Goal: Information Seeking & Learning: Learn about a topic

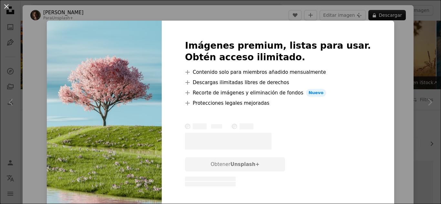
scroll to position [277, 0]
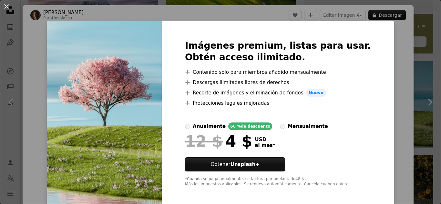
click at [375, 113] on div "An X shape Imágenes premium, listas para usar. Obtén acceso ilimitado. A plus s…" at bounding box center [220, 102] width 441 height 204
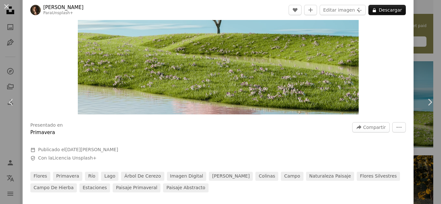
scroll to position [103, 0]
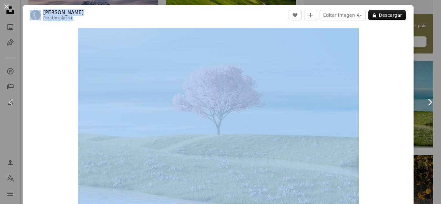
drag, startPoint x: 408, startPoint y: 103, endPoint x: 416, endPoint y: 104, distance: 8.8
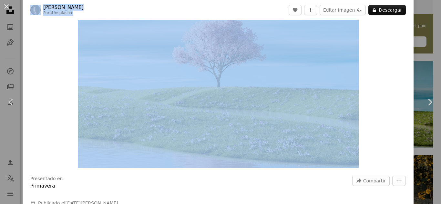
scroll to position [54, 0]
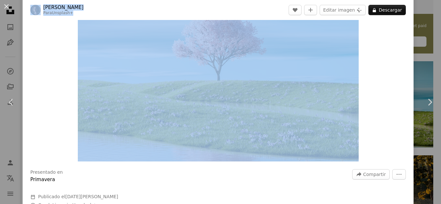
copy div "[PERSON_NAME] Para Unsplash+ A heart A plus sign Editar imagen Plus sign for Un…"
click at [75, 114] on div "Zoom in" at bounding box center [218, 68] width 391 height 194
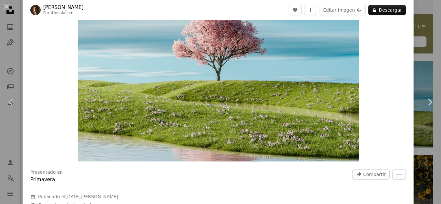
click at [214, 103] on img "Ampliar en esta imagen" at bounding box center [218, 67] width 281 height 187
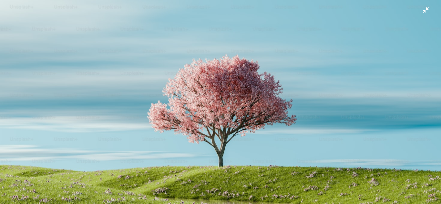
scroll to position [42, 0]
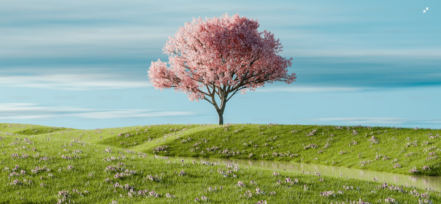
click at [420, 13] on img "Reducir el zoom en esta imagen" at bounding box center [221, 105] width 442 height 294
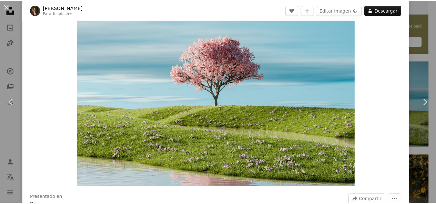
scroll to position [0, 0]
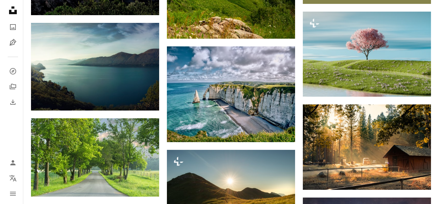
scroll to position [269, 0]
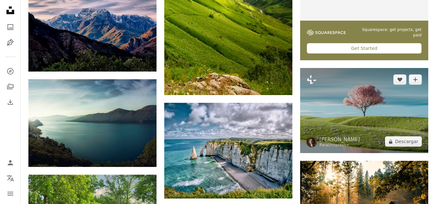
click at [360, 110] on img at bounding box center [364, 110] width 128 height 85
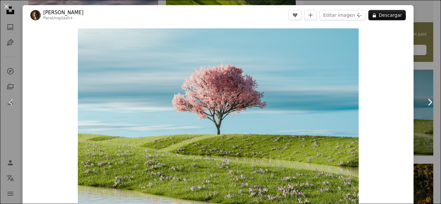
click at [421, 78] on link "Chevron right" at bounding box center [429, 102] width 23 height 62
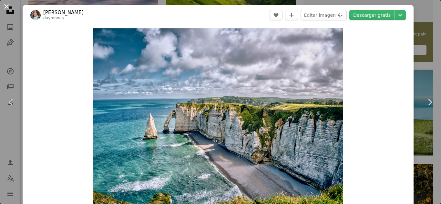
click at [7, 5] on button "An X shape" at bounding box center [7, 7] width 8 height 8
